Goal: Transaction & Acquisition: Obtain resource

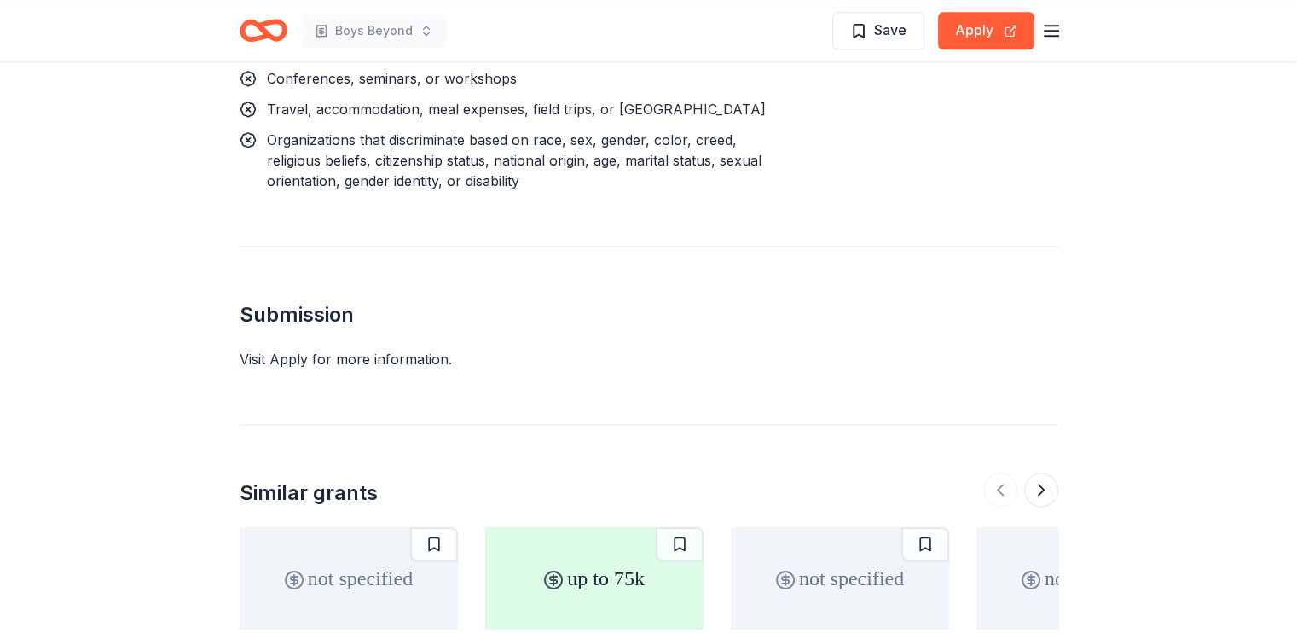
scroll to position [1902, 0]
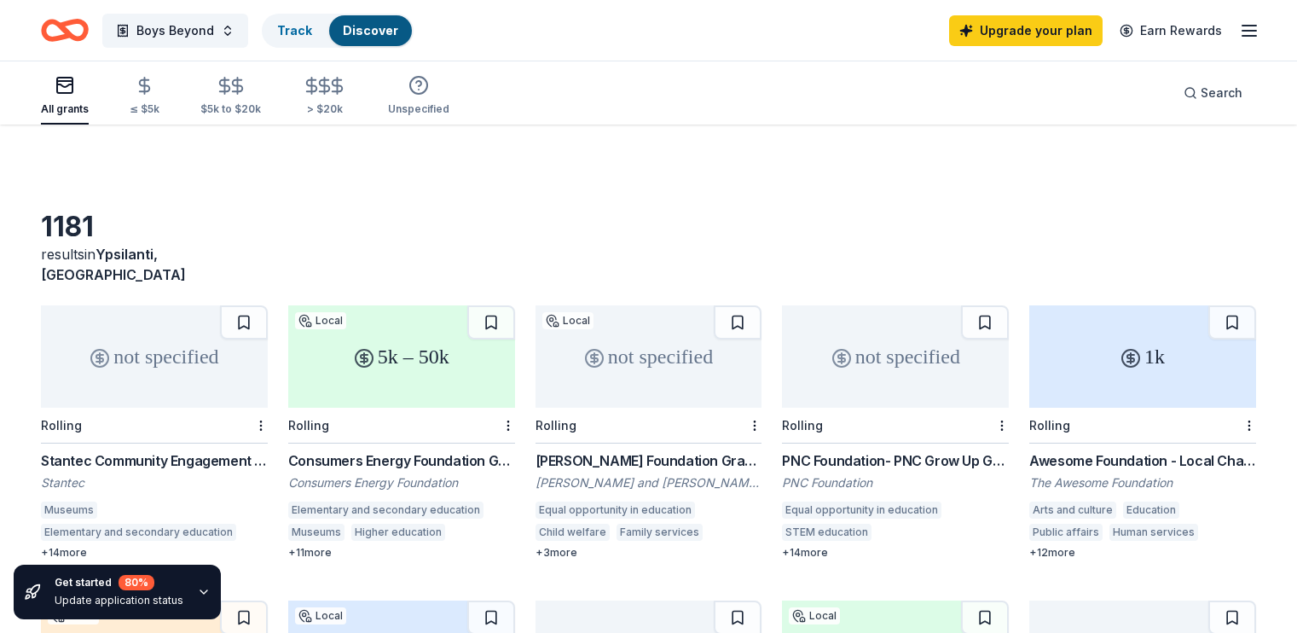
scroll to position [90, 0]
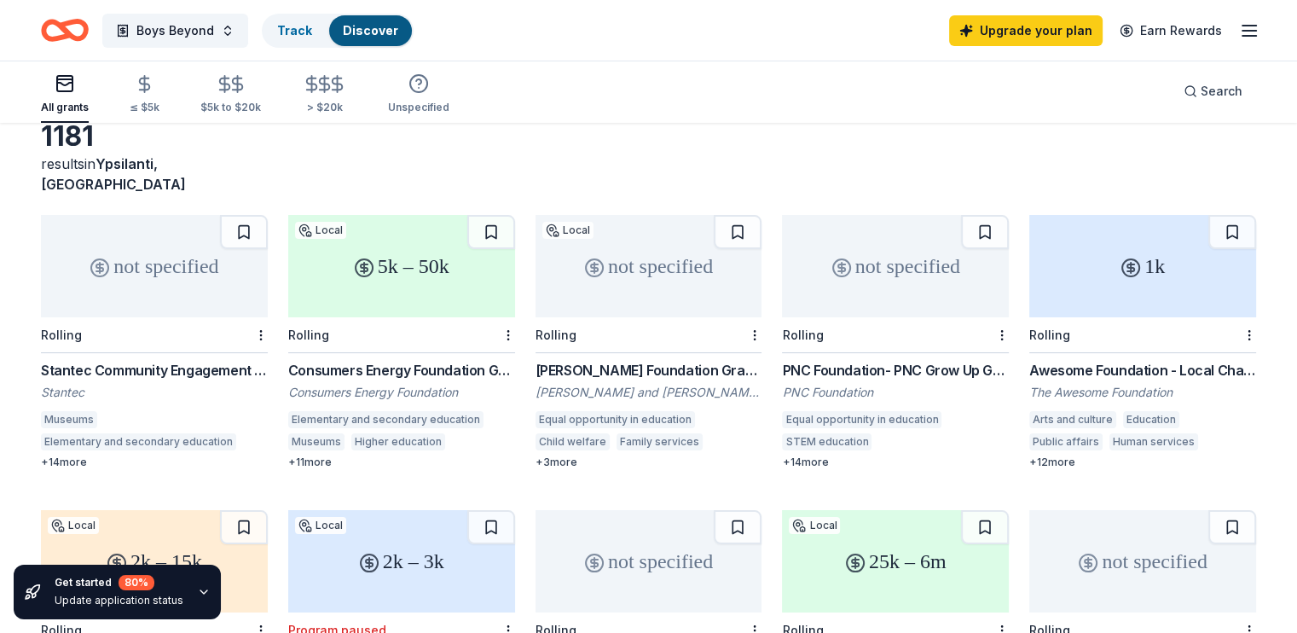
click at [382, 283] on div "5k – 50k" at bounding box center [401, 266] width 227 height 102
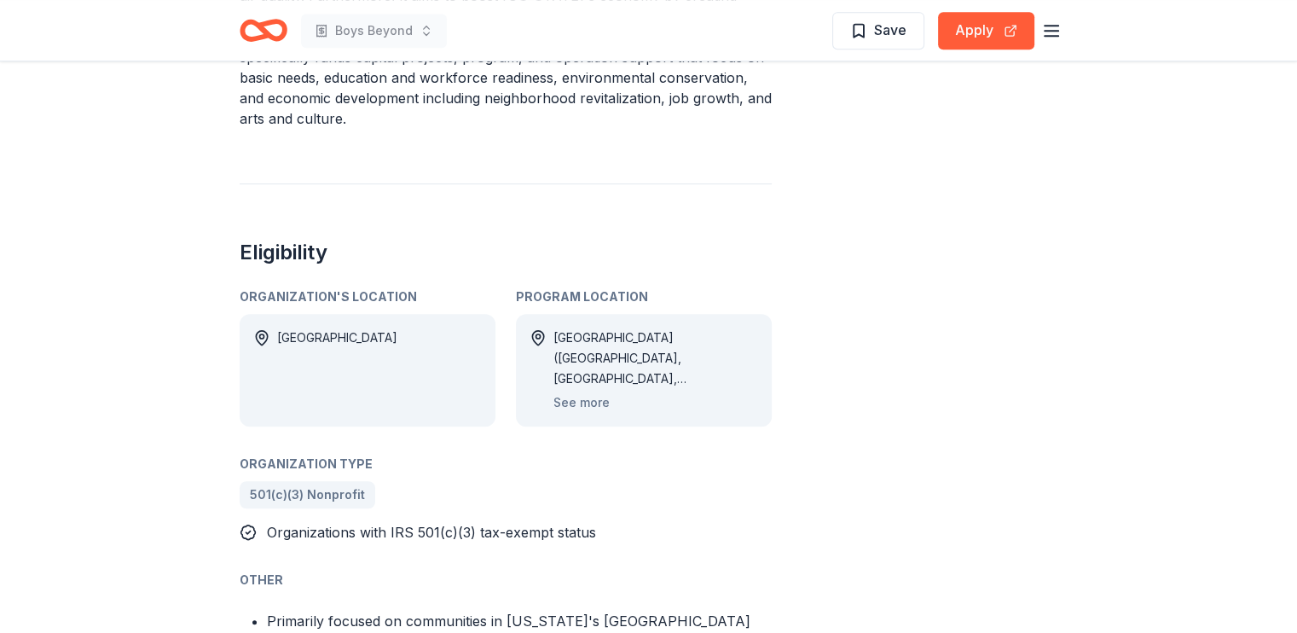
scroll to position [964, 0]
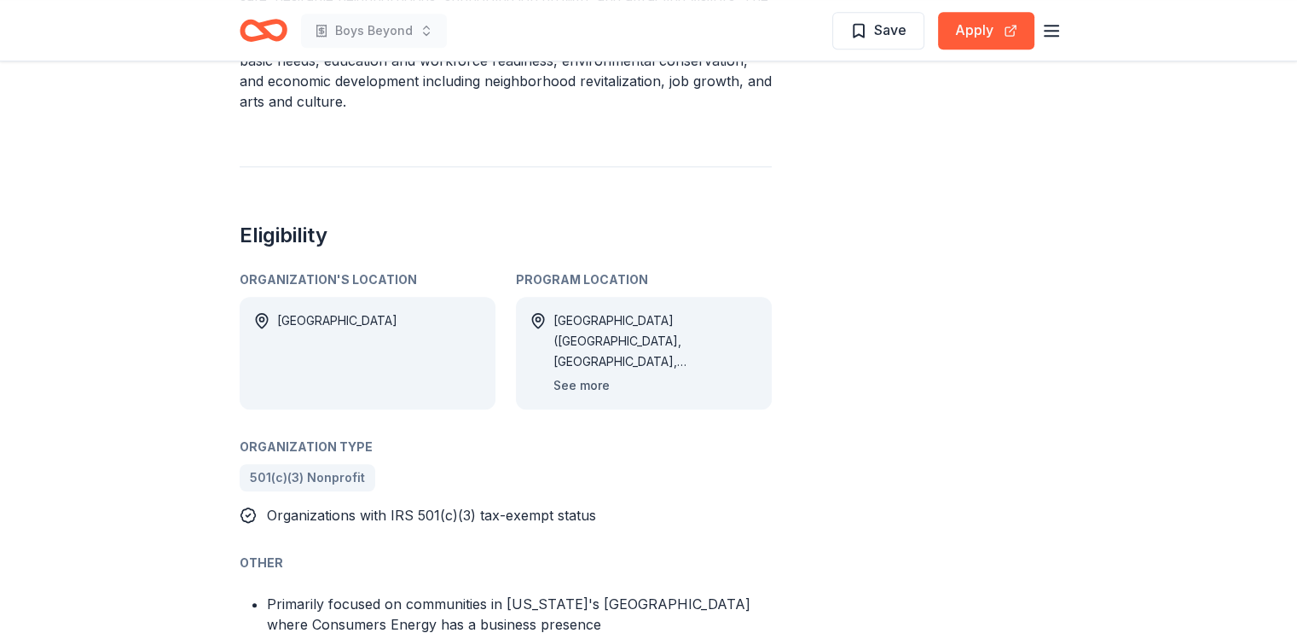
click at [584, 375] on button "See more" at bounding box center [581, 385] width 56 height 20
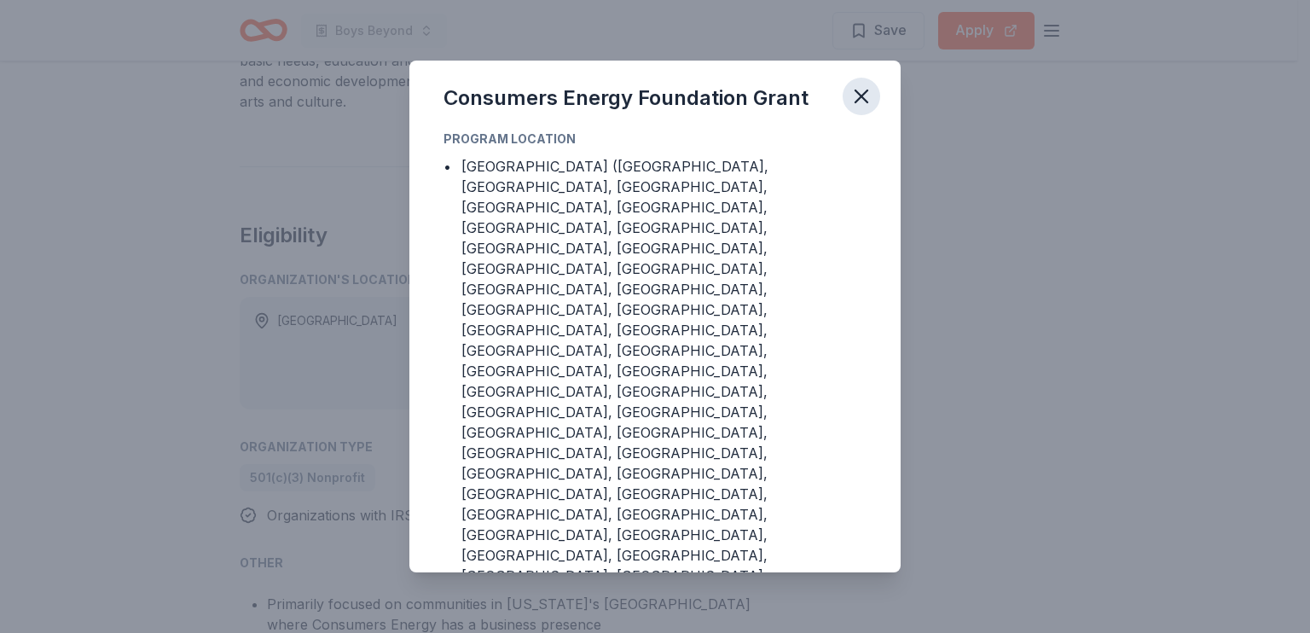
click at [859, 108] on icon "button" at bounding box center [861, 96] width 24 height 24
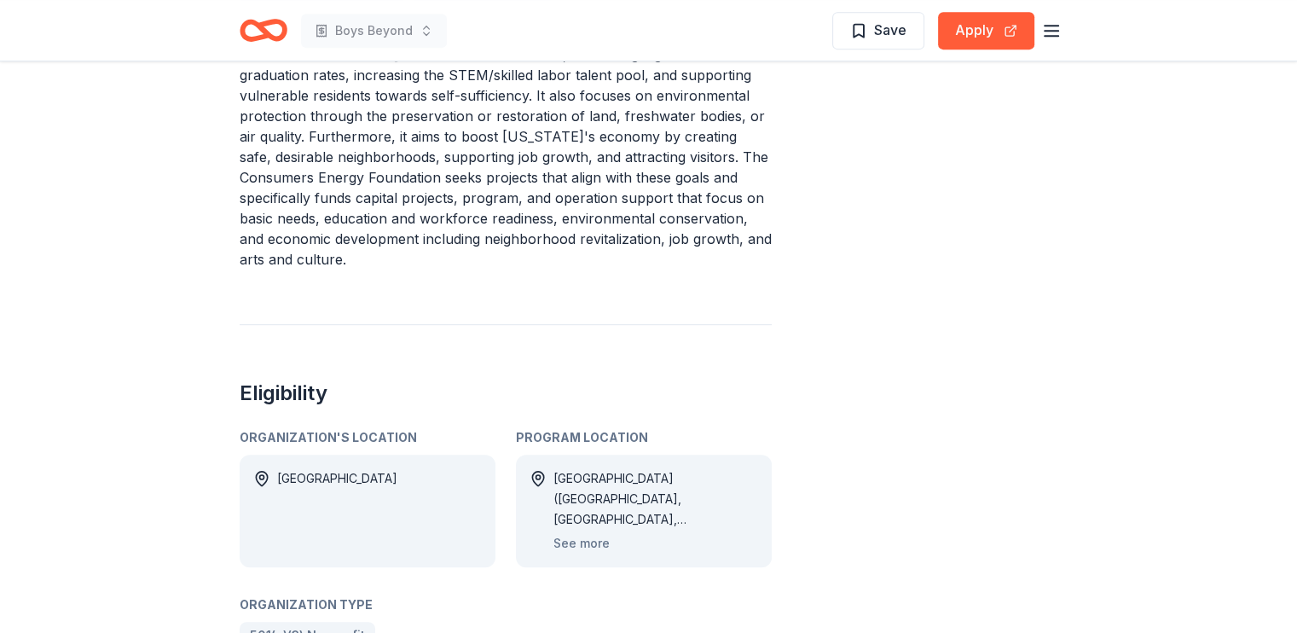
scroll to position [0, 0]
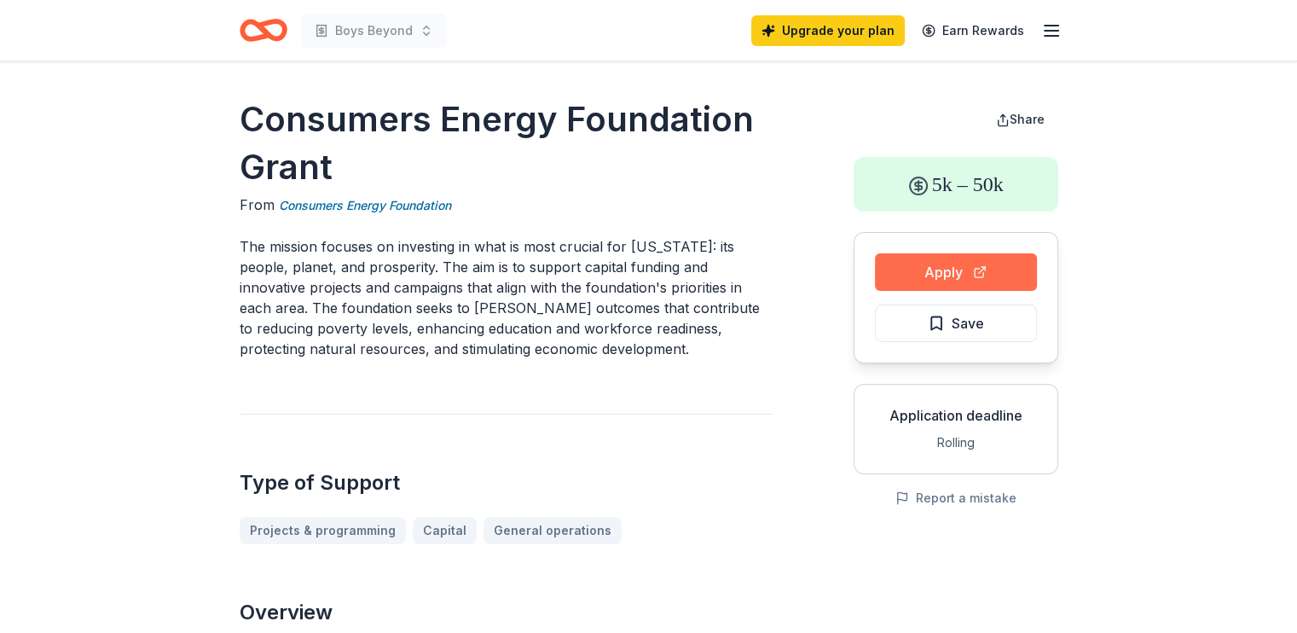
click at [996, 274] on button "Apply" at bounding box center [956, 272] width 162 height 38
